Goal: Task Accomplishment & Management: Use online tool/utility

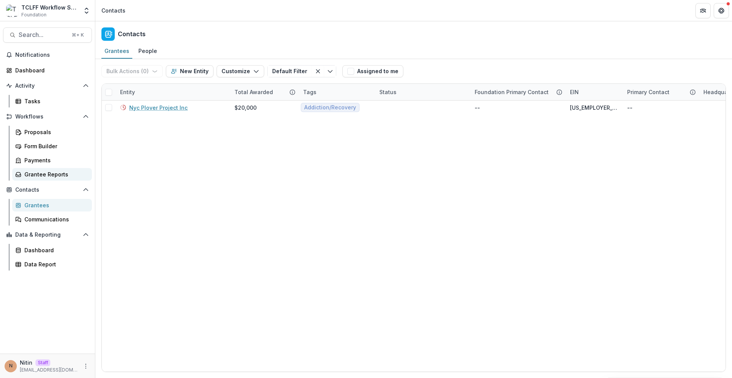
click at [42, 171] on div "Grantee Reports" at bounding box center [54, 174] width 61 height 8
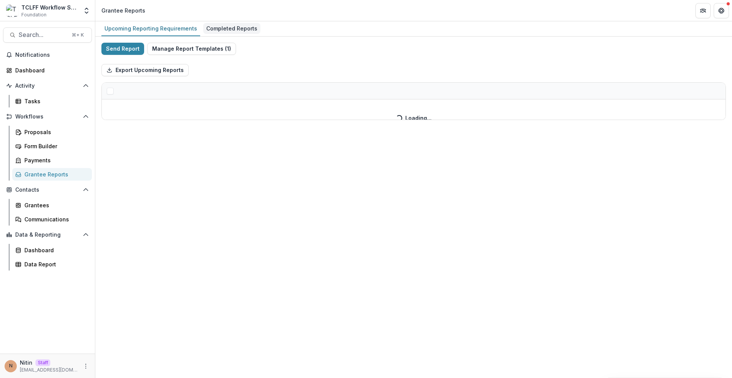
click at [227, 27] on div "Completed Reports" at bounding box center [231, 28] width 57 height 11
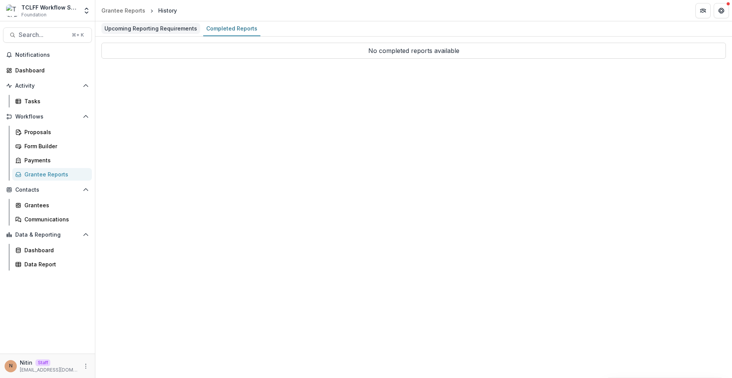
click at [165, 33] on div "Upcoming Reporting Requirements" at bounding box center [150, 28] width 99 height 11
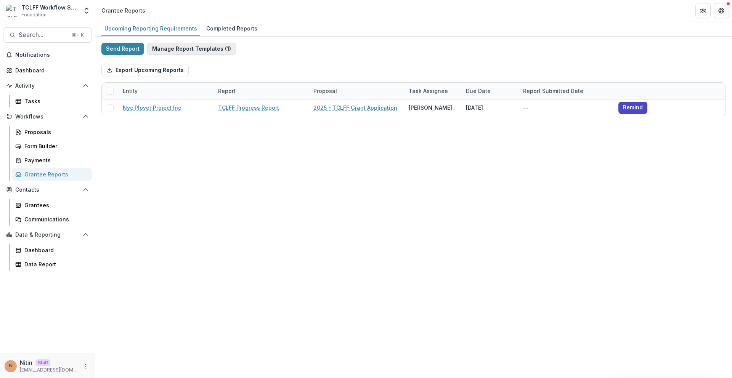
click at [169, 50] on button "Manage Report Templates ( 1 )" at bounding box center [191, 49] width 89 height 12
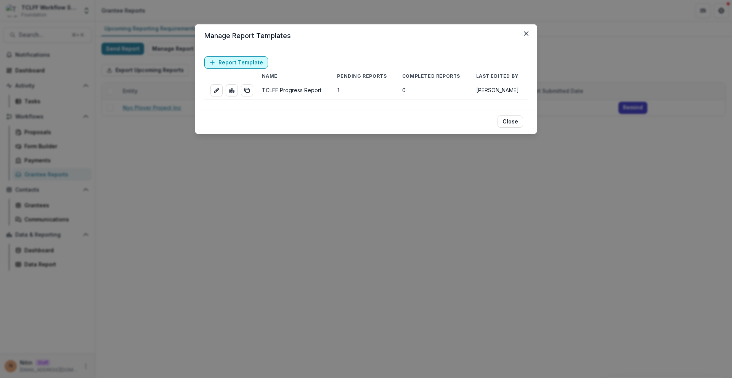
click at [246, 61] on link "Report Template" at bounding box center [236, 62] width 64 height 12
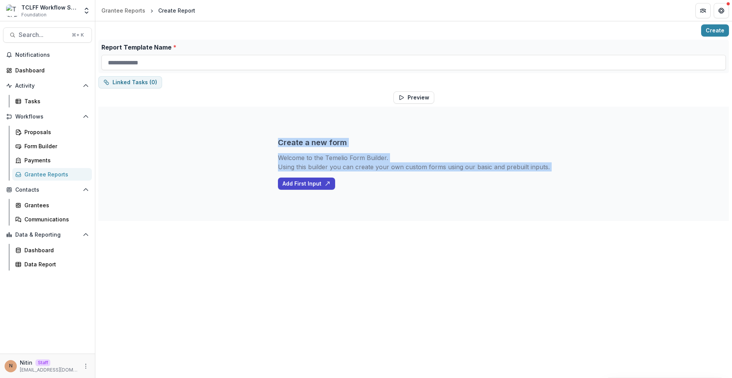
drag, startPoint x: 279, startPoint y: 98, endPoint x: 355, endPoint y: 260, distance: 178.2
click at [342, 258] on div "Create Report Template Name * Linked Tasks ( 0 ) Preview Create a new form Welc…" at bounding box center [413, 199] width 637 height 357
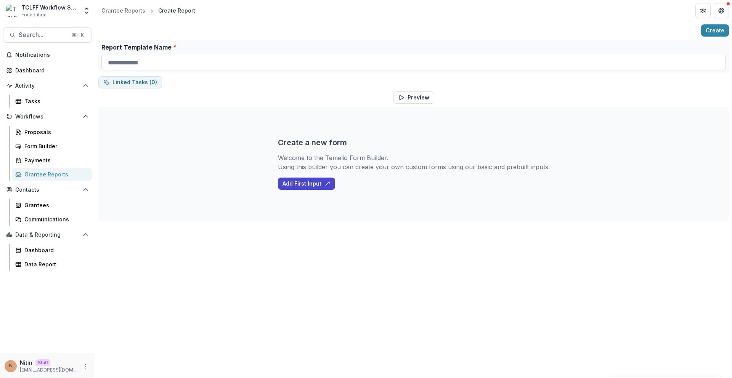
click at [382, 228] on div "Create Report Template Name * Linked Tasks ( 0 ) Preview Create a new form Welc…" at bounding box center [413, 199] width 637 height 357
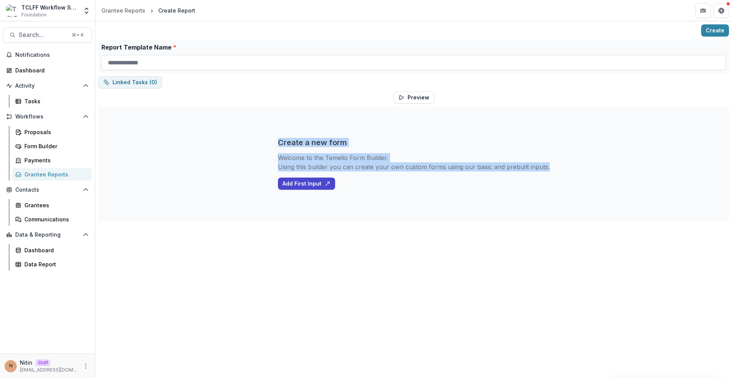
drag, startPoint x: 347, startPoint y: 156, endPoint x: 320, endPoint y: 116, distance: 49.1
click at [319, 116] on div "Create a new form Welcome to the Temelio Form Builder. Using this builder you c…" at bounding box center [414, 164] width 272 height 114
click at [399, 116] on div "Create a new form Welcome to the Temelio Form Builder. Using this builder you c…" at bounding box center [414, 164] width 272 height 114
